Goal: Task Accomplishment & Management: Complete application form

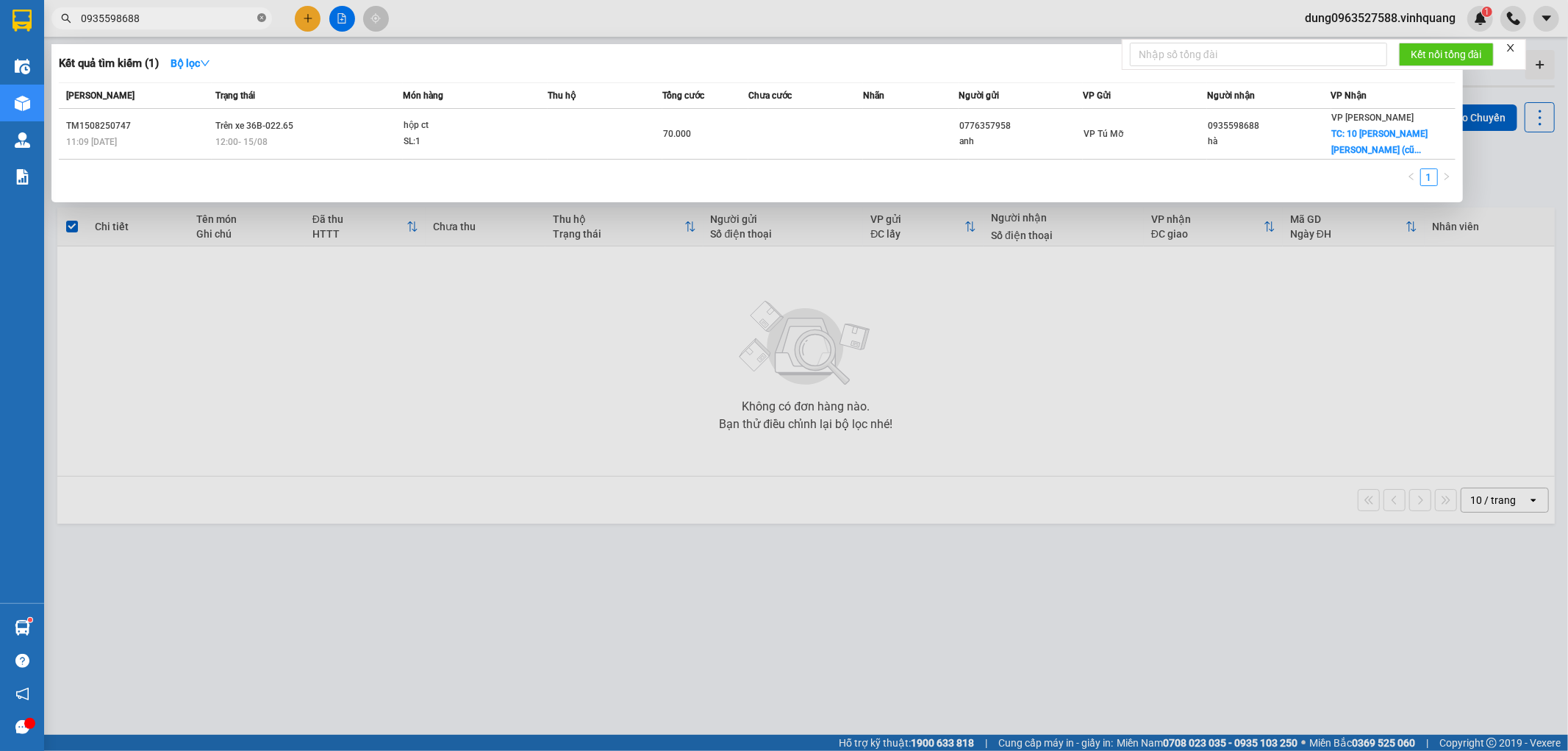
click at [260, 16] on icon "close-circle" at bounding box center [261, 17] width 9 height 9
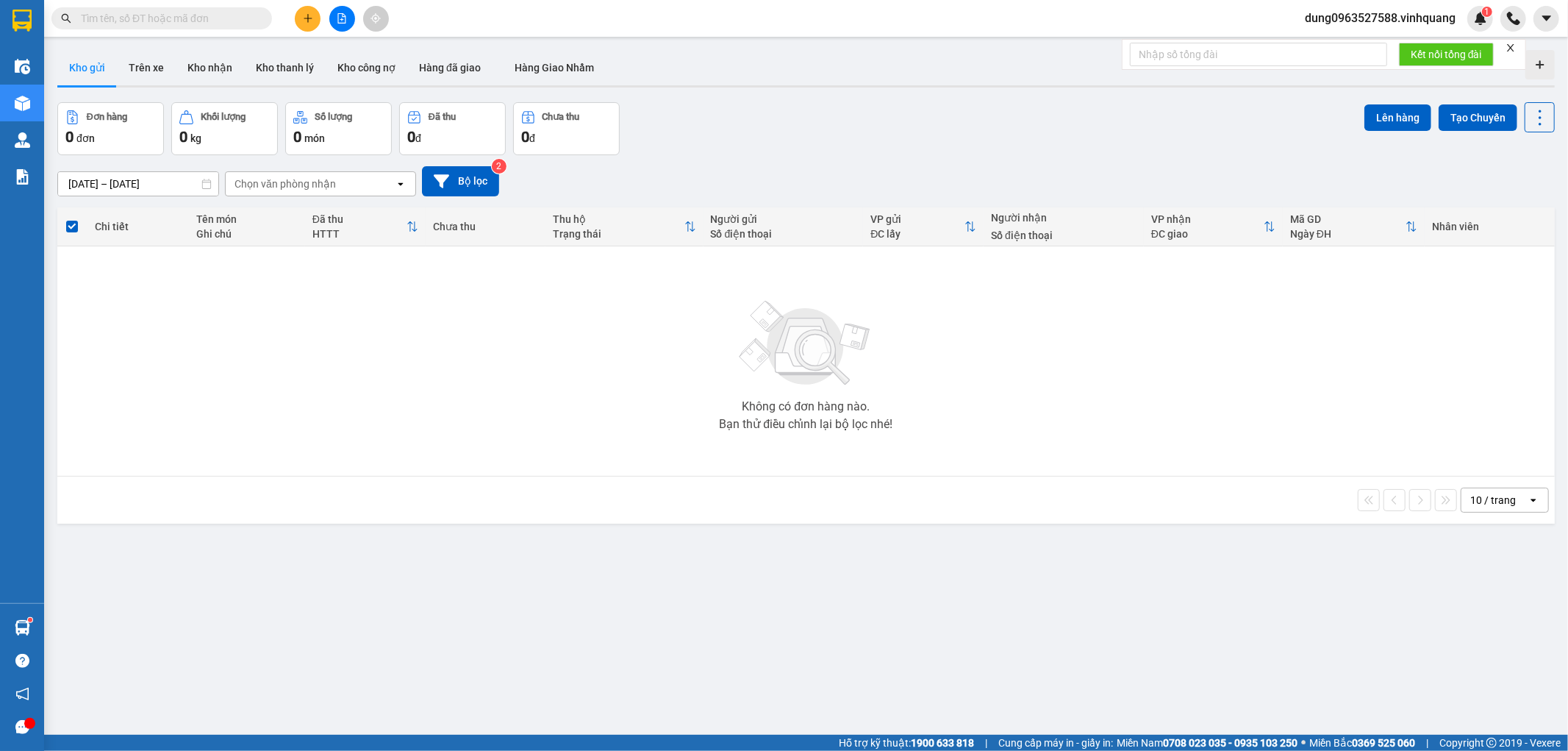
click at [238, 16] on input "text" at bounding box center [167, 18] width 173 height 17
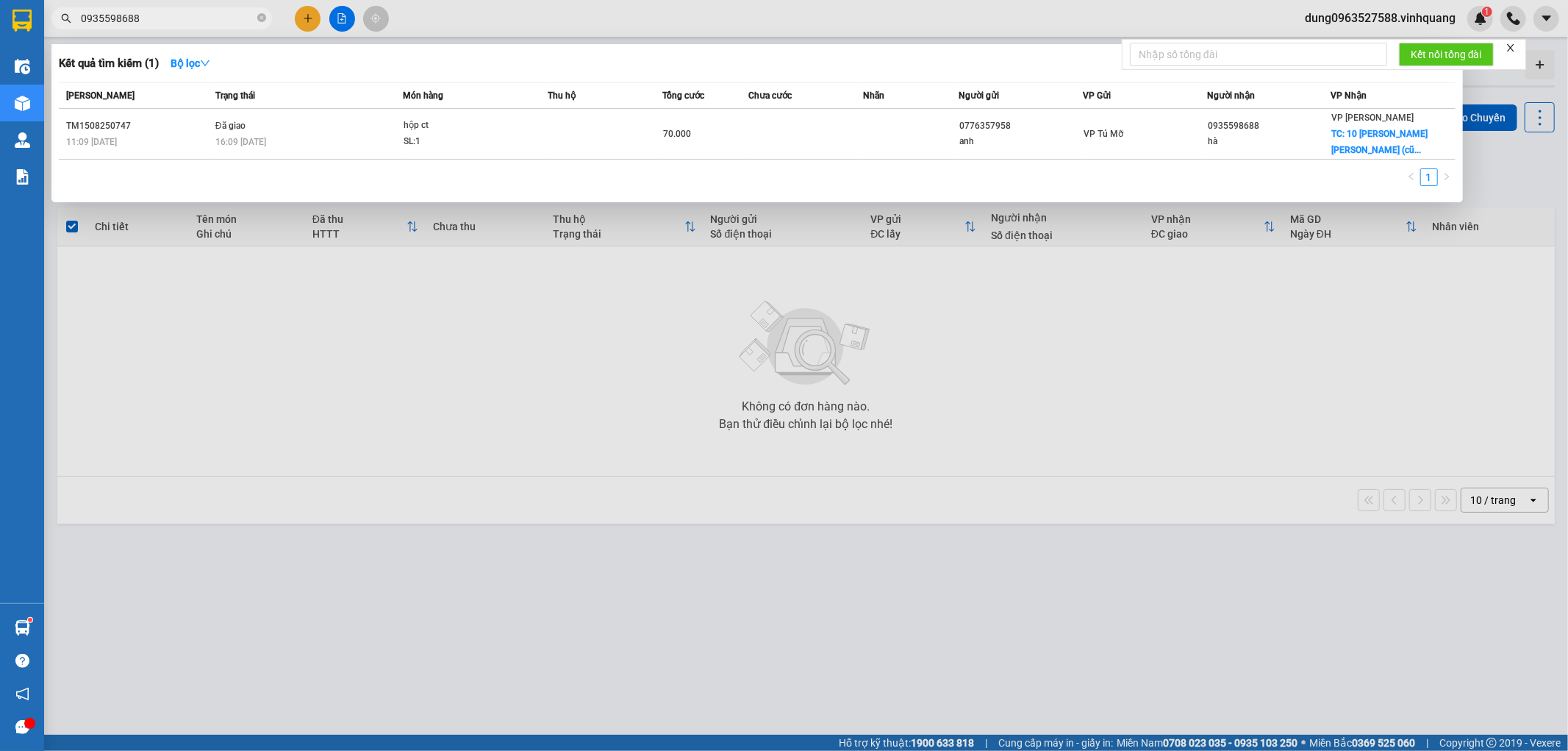
type input "0935598688"
click at [261, 17] on icon "close-circle" at bounding box center [261, 17] width 9 height 9
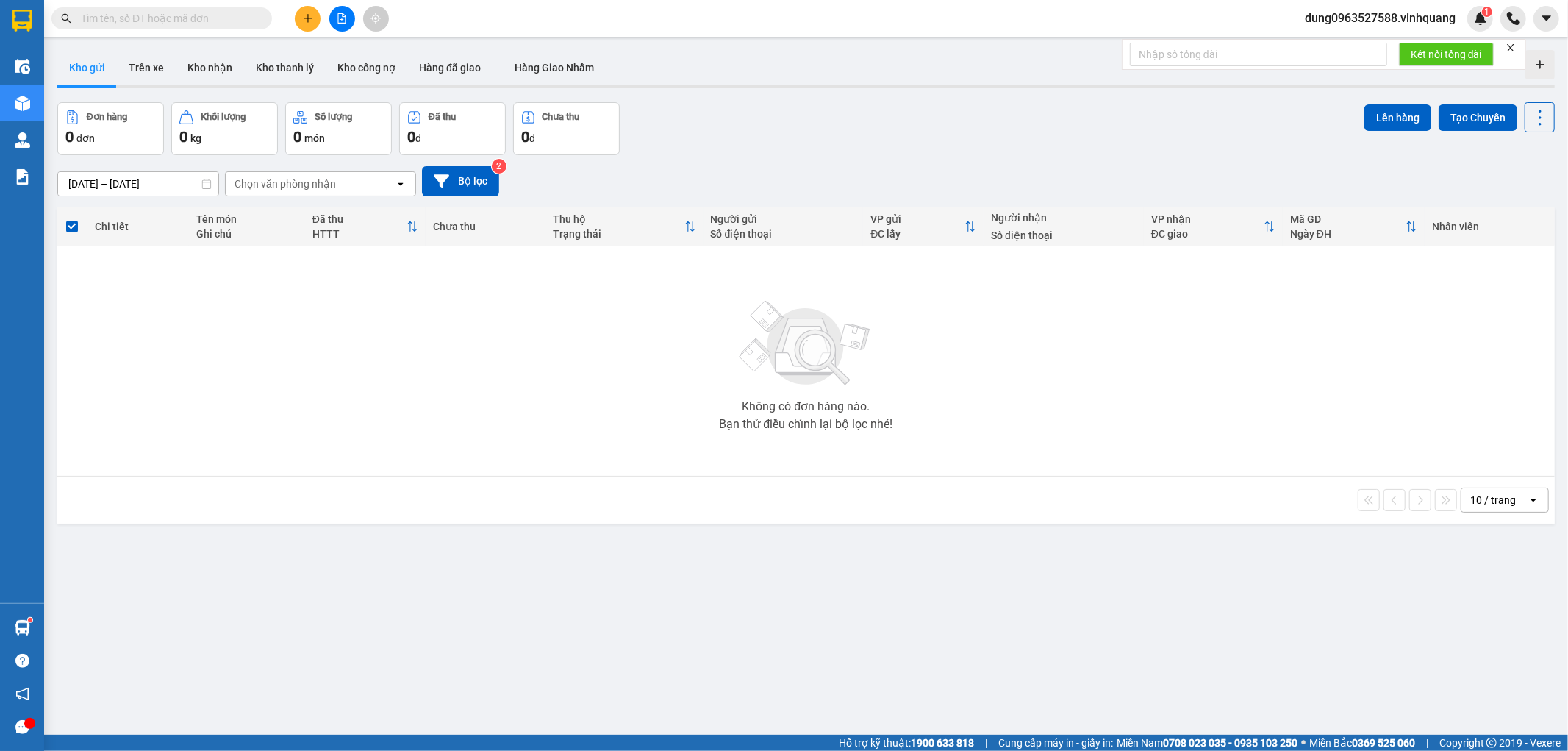
click at [214, 12] on input "text" at bounding box center [167, 18] width 173 height 17
paste input "0966357868"
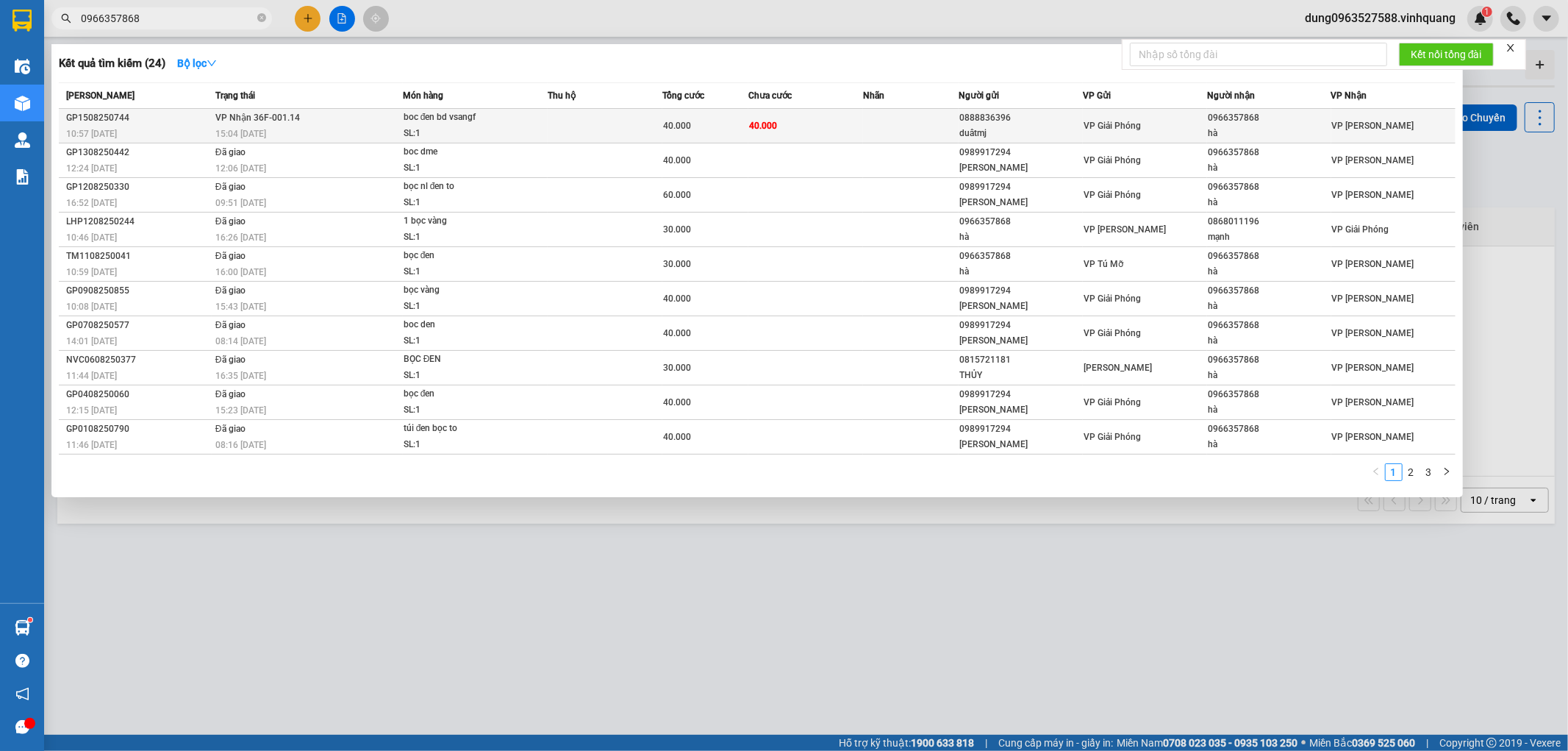
type input "0966357868"
click at [328, 125] on td "[PERSON_NAME] 36F-001.14 15:04 [DATE]" at bounding box center [307, 126] width 191 height 35
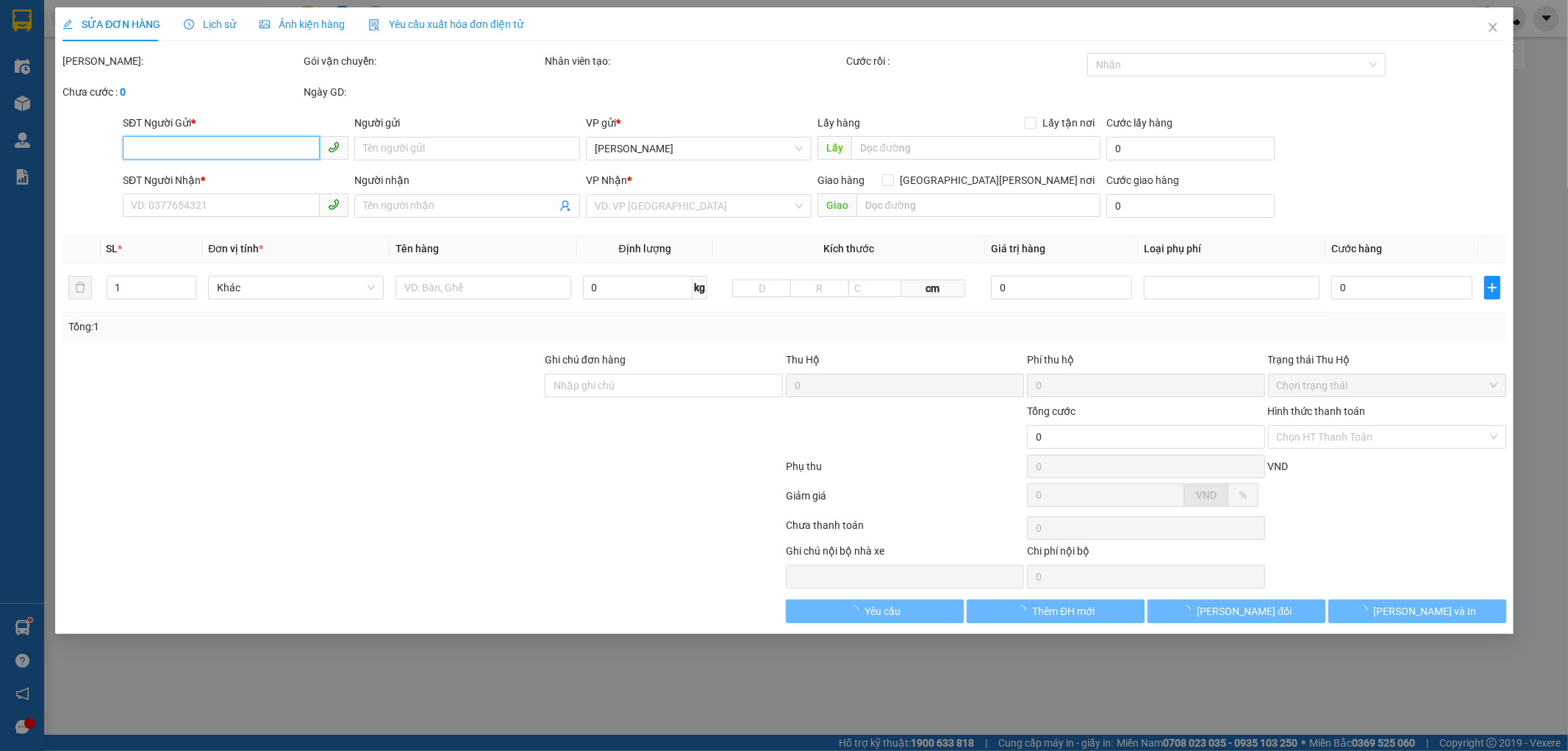
type input "0888836396"
type input "duâtmj"
type input "0966357868"
type input "hà"
type input "40.000"
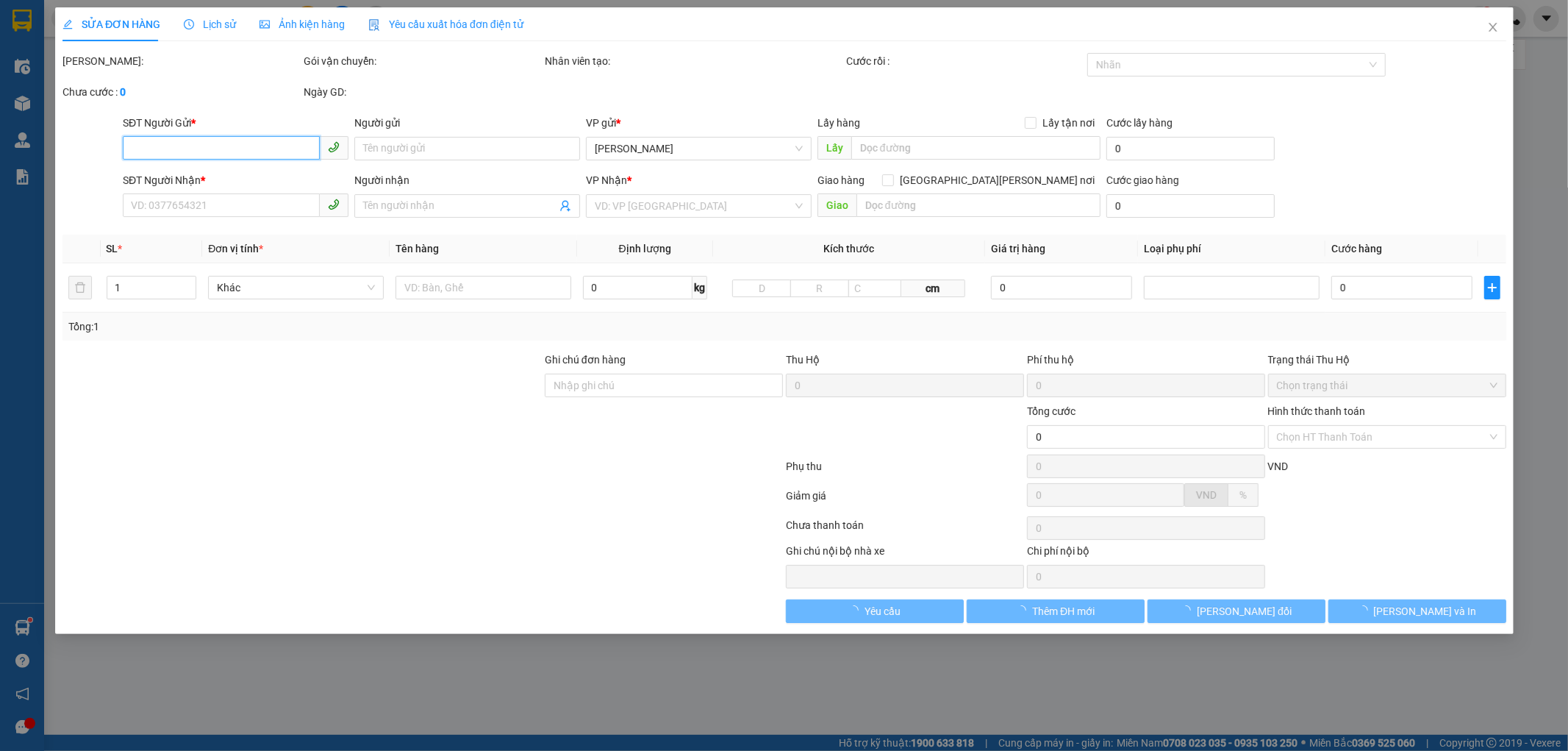
type input "40.000"
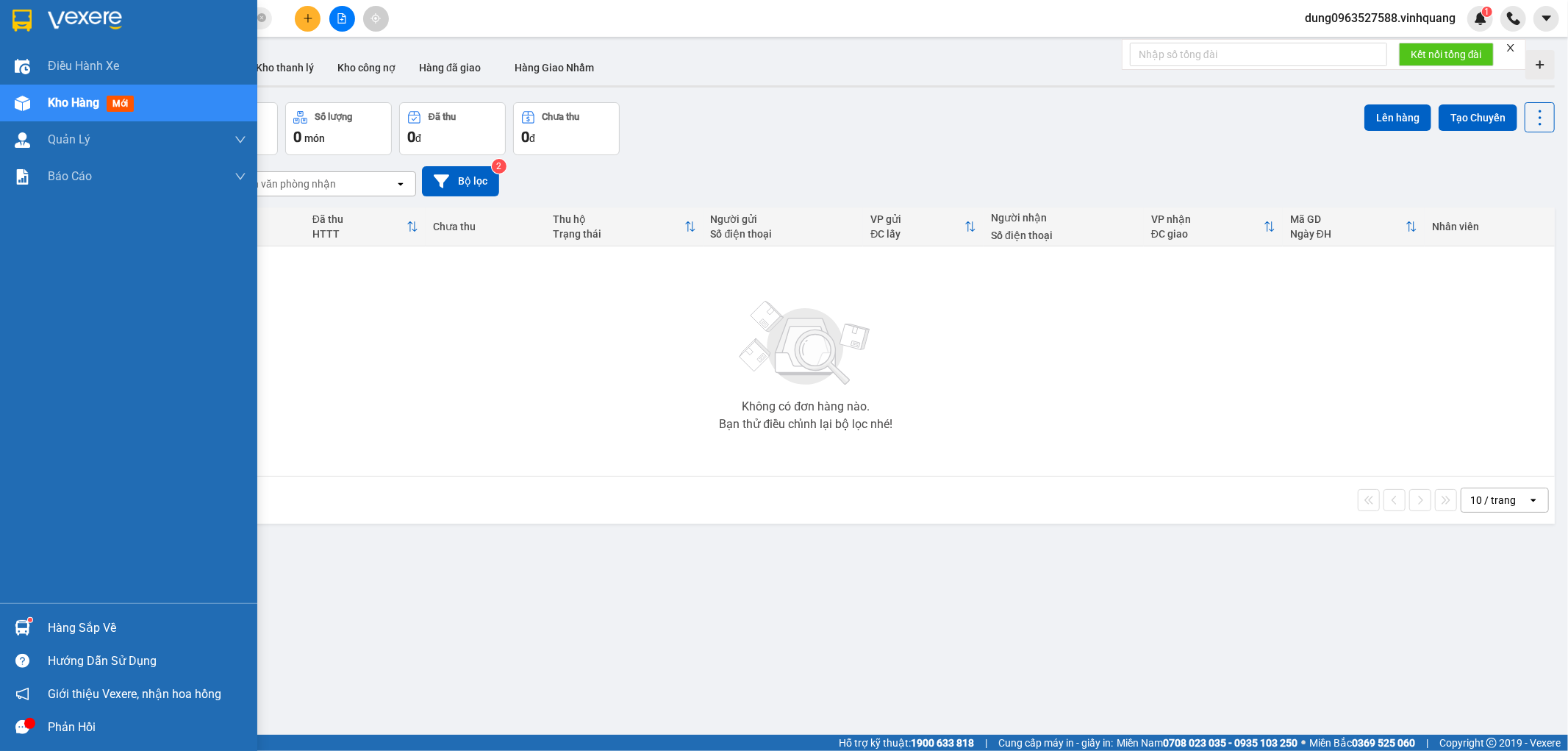
click at [24, 10] on img at bounding box center [22, 20] width 19 height 22
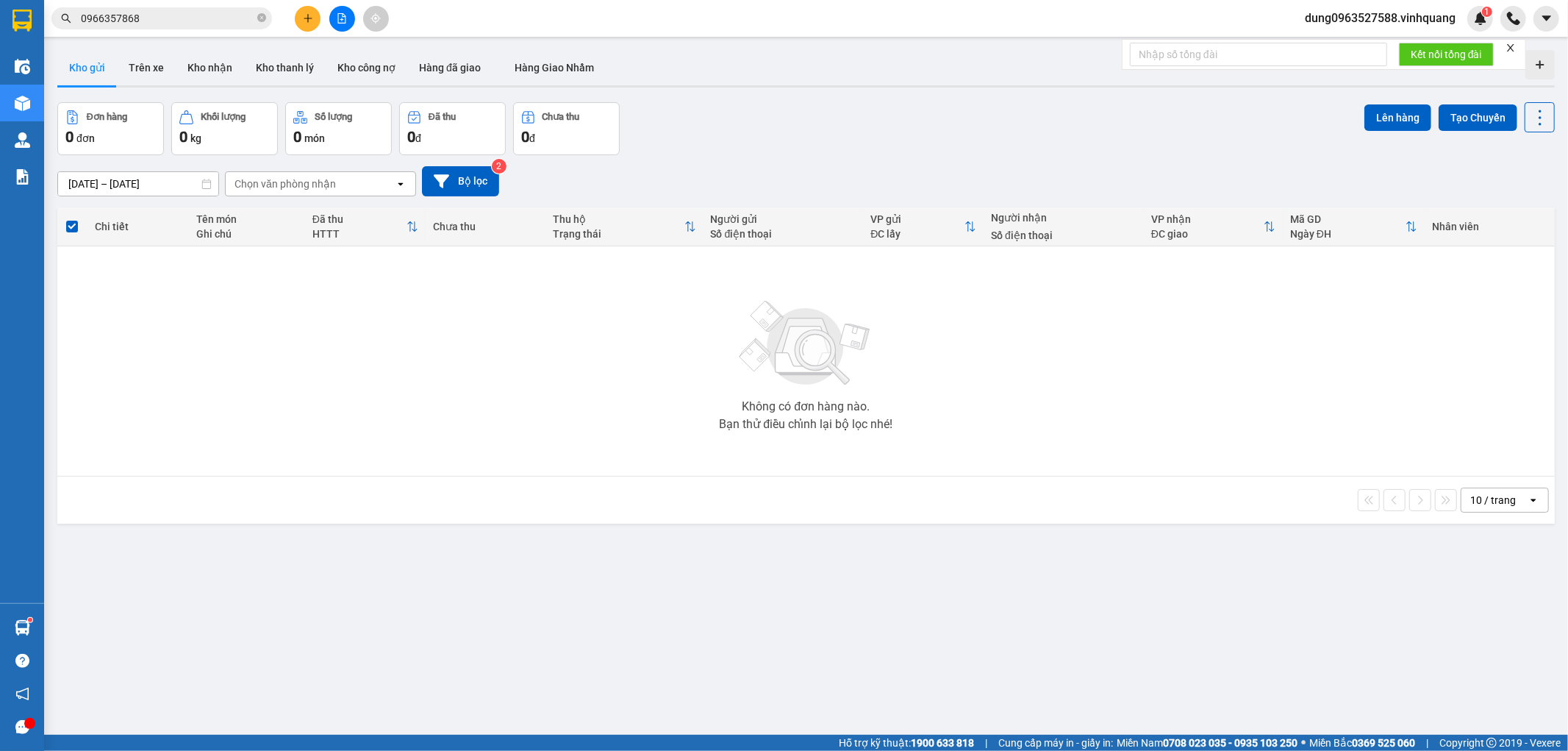
click at [174, 17] on input "0966357868" at bounding box center [167, 18] width 173 height 17
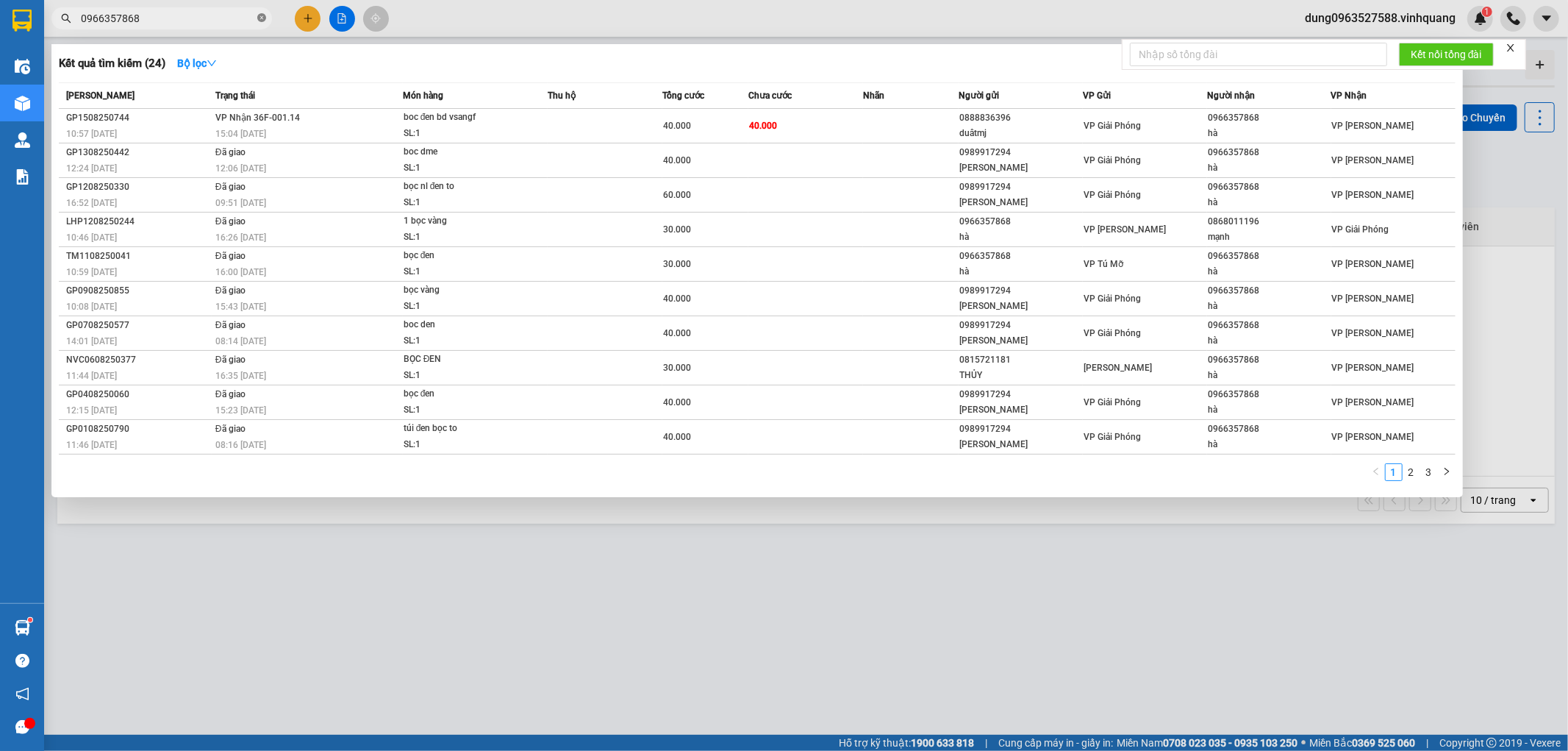
click at [261, 21] on icon "close-circle" at bounding box center [261, 17] width 9 height 9
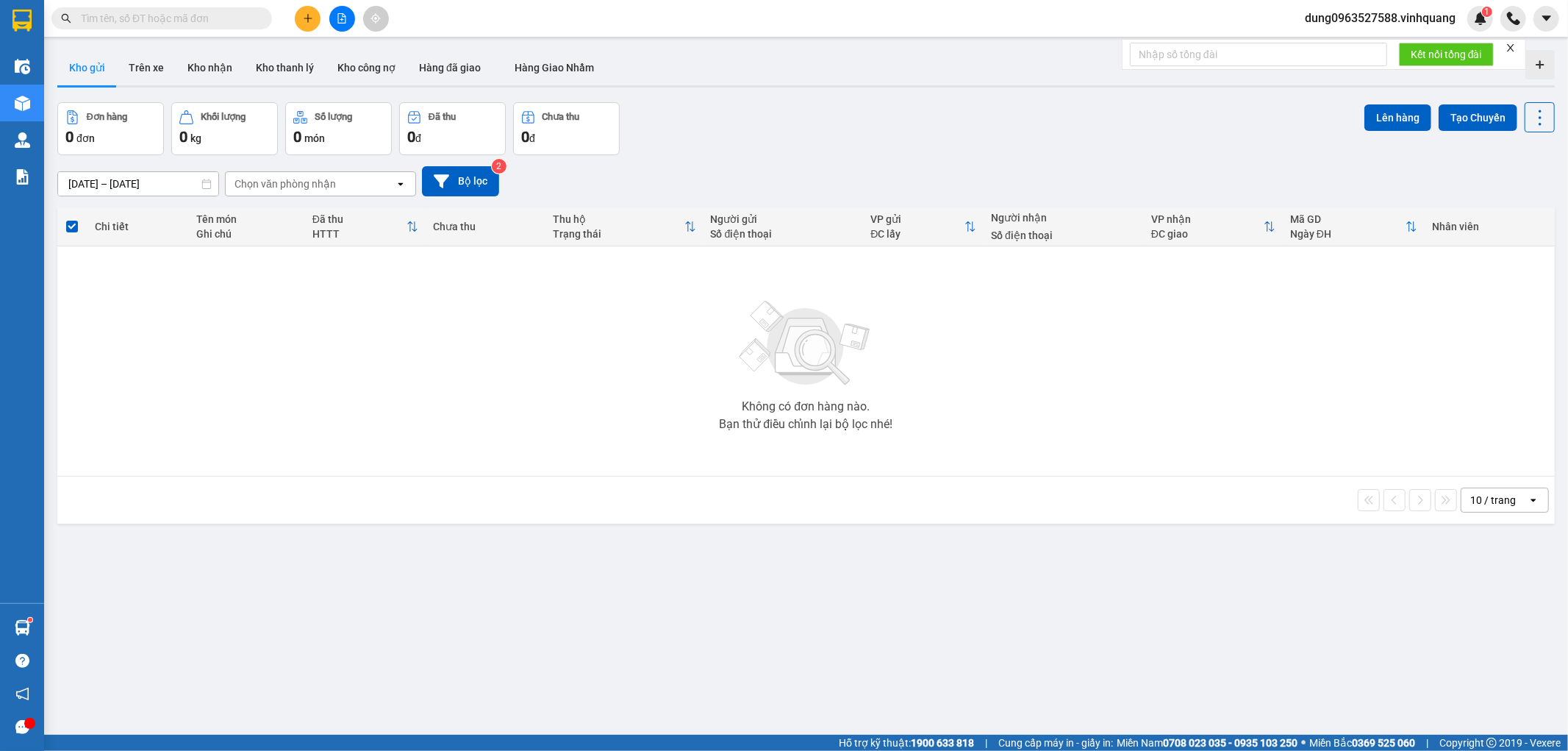
click at [238, 17] on input "text" at bounding box center [167, 18] width 173 height 17
paste input "0836989779"
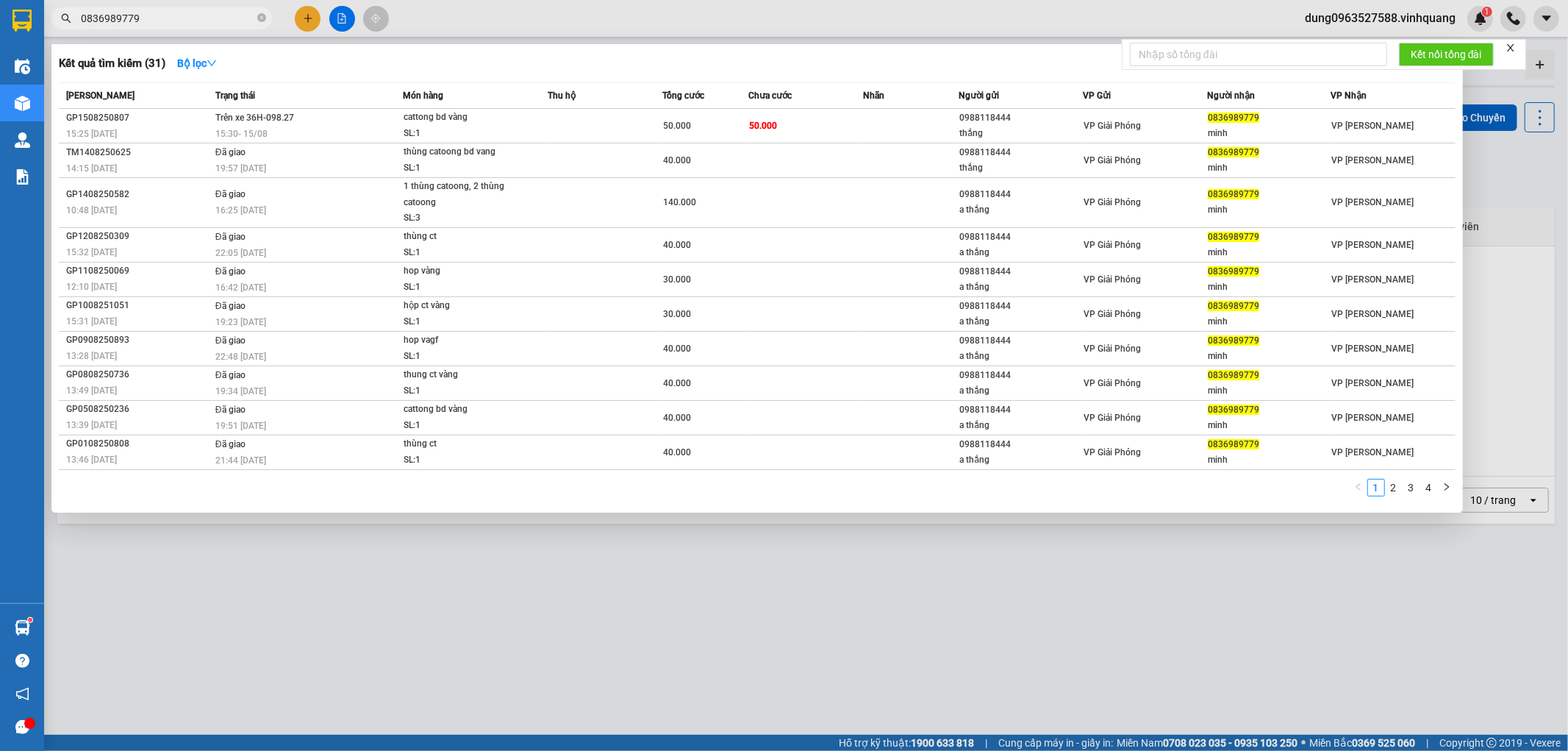
type input "0836989779"
click at [261, 13] on icon "close-circle" at bounding box center [261, 17] width 9 height 9
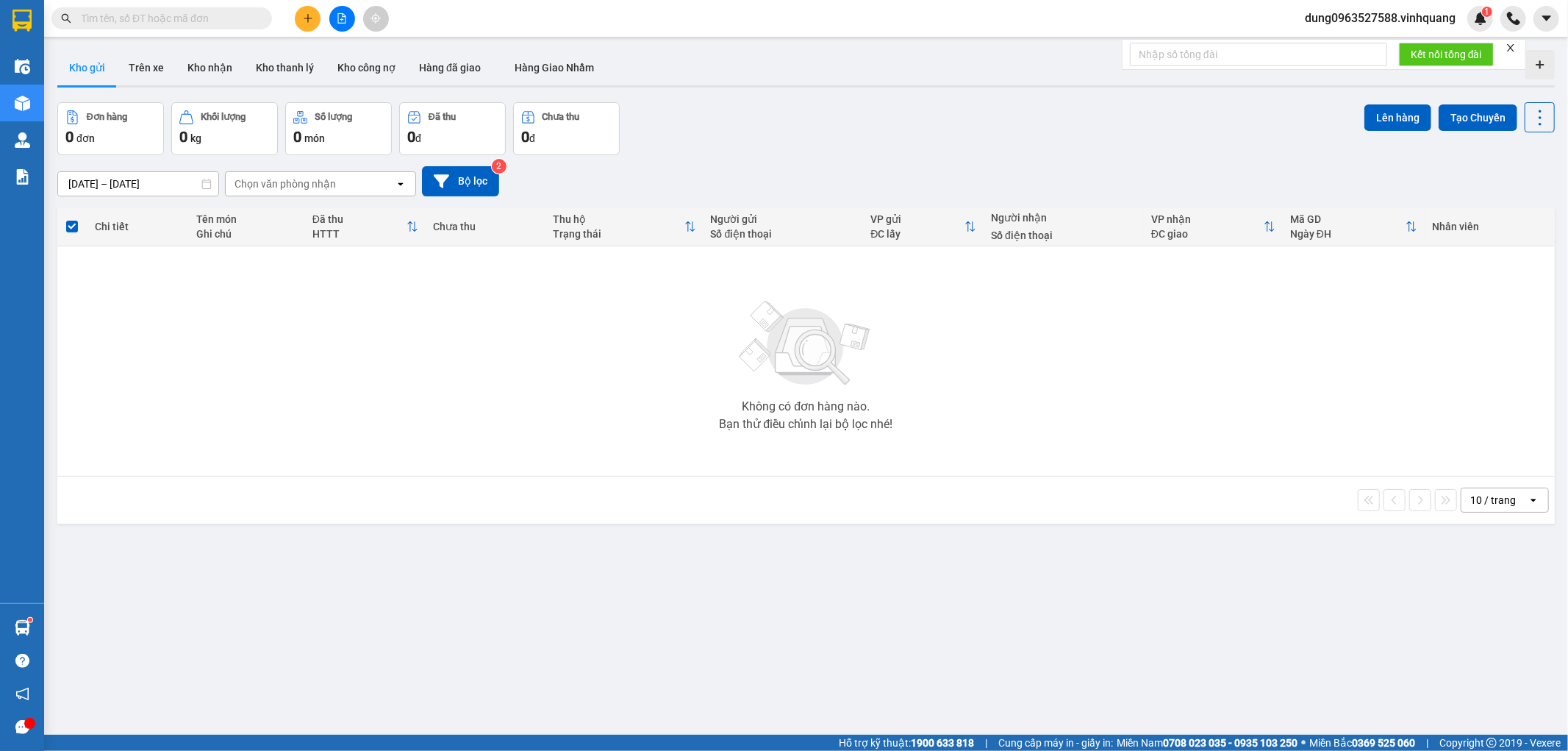
click at [225, 6] on div "Kết quả [PERSON_NAME] ( 31 ) Bộ lọc Mã ĐH Trạng thái Món hàng Thu hộ Tổng [PERS…" at bounding box center [143, 19] width 287 height 26
click at [220, 8] on span at bounding box center [161, 17] width 220 height 22
click at [200, 25] on input "text" at bounding box center [167, 18] width 173 height 17
paste input "0971369999"
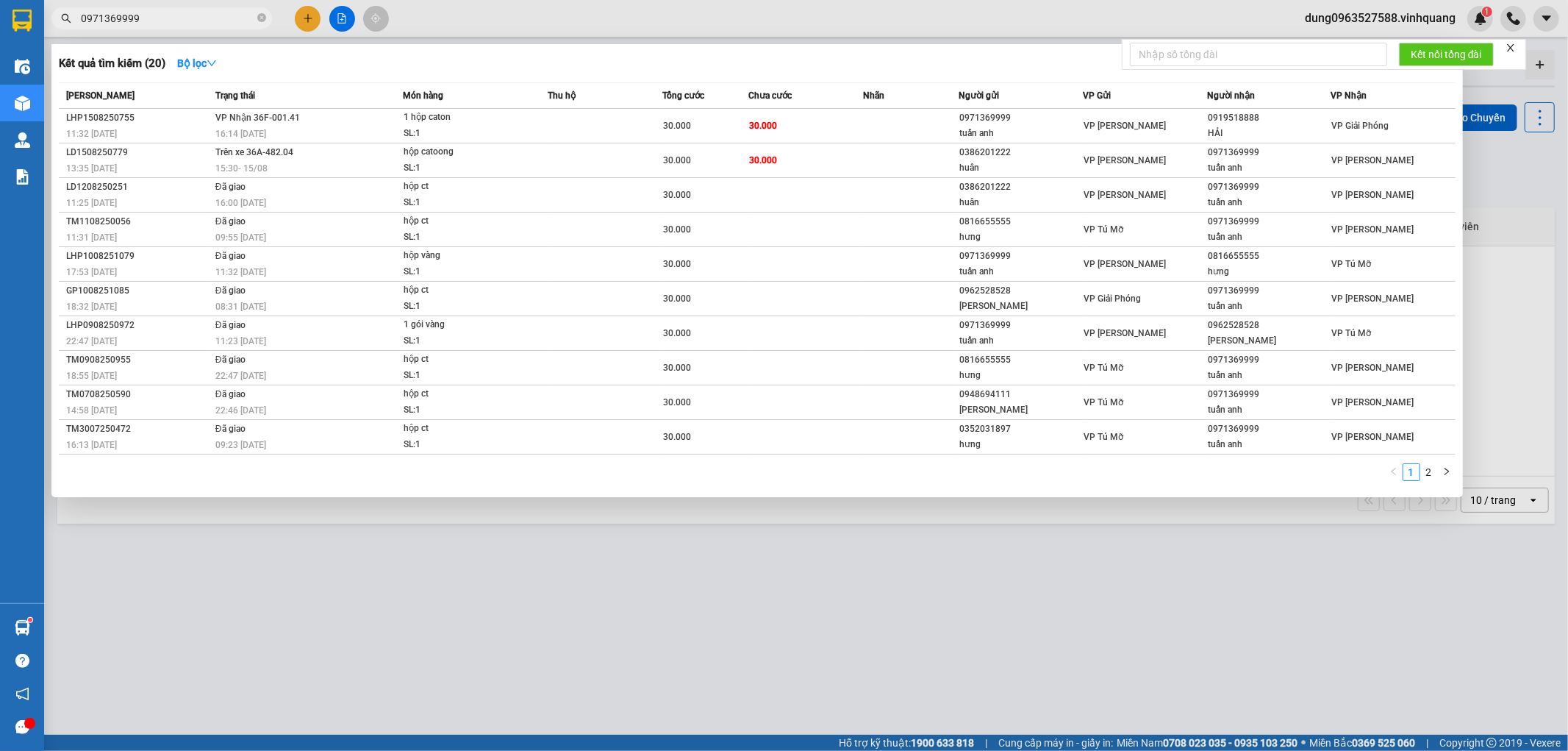
type input "0971369999"
click at [1250, 654] on div at bounding box center [784, 376] width 1568 height 751
